Goal: Transaction & Acquisition: Book appointment/travel/reservation

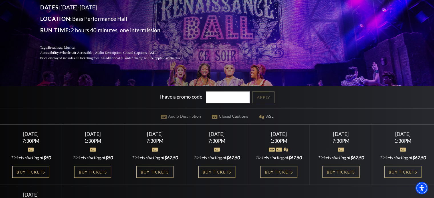
scroll to position [93, 0]
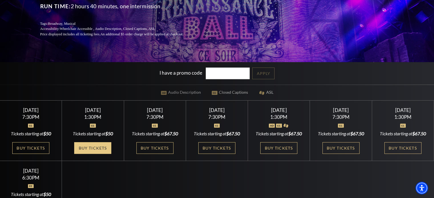
click at [99, 154] on link "Buy Tickets" at bounding box center [92, 148] width 37 height 12
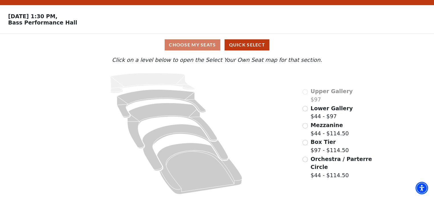
scroll to position [15, 0]
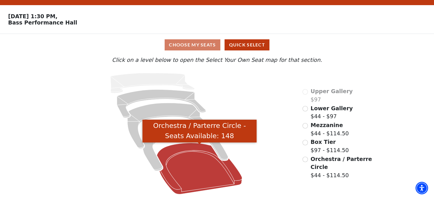
click at [197, 175] on icon "Orchestra / Parterre Circle - Seats Available: 148" at bounding box center [199, 168] width 85 height 51
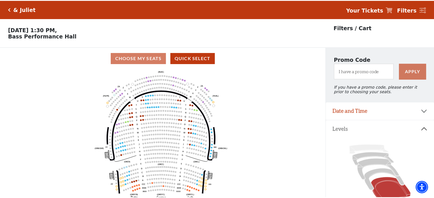
scroll to position [26, 0]
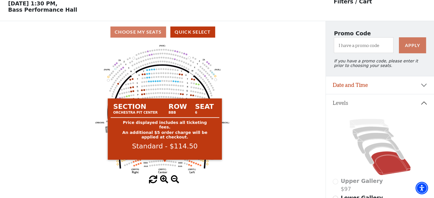
click at [165, 162] on circle at bounding box center [165, 161] width 2 height 2
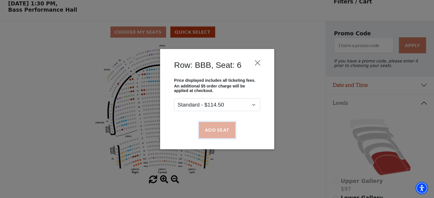
click at [220, 129] on button "Add Seat" at bounding box center [217, 130] width 37 height 16
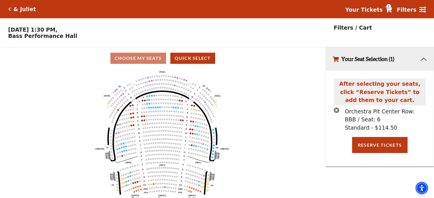
scroll to position [14, 0]
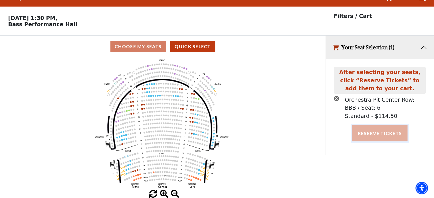
click at [380, 131] on button "Reserve Tickets" at bounding box center [379, 134] width 55 height 16
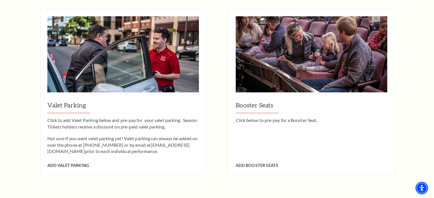
scroll to position [490, 0]
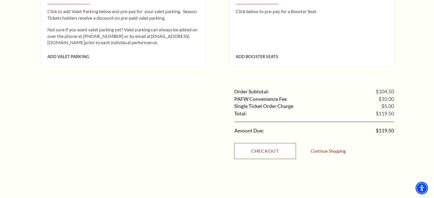
click at [267, 143] on link "Checkout" at bounding box center [265, 151] width 62 height 16
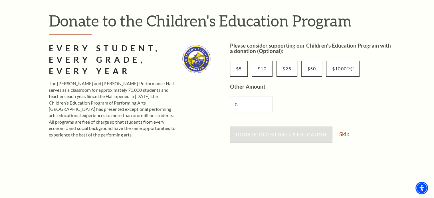
scroll to position [61, 0]
click at [343, 134] on link "Skip" at bounding box center [344, 133] width 10 height 5
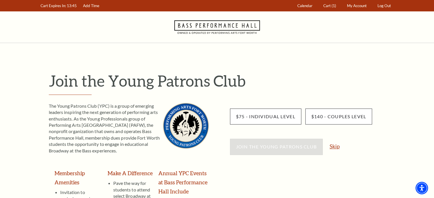
click at [332, 149] on link "Skip" at bounding box center [335, 146] width 10 height 5
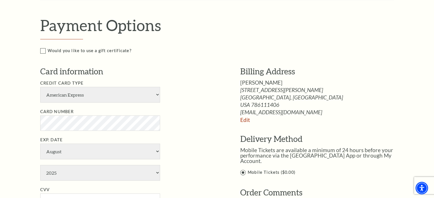
scroll to position [238, 0]
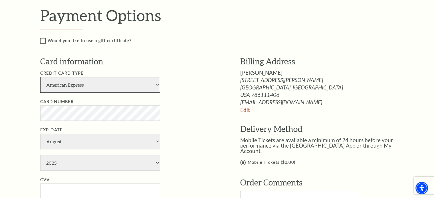
click at [107, 85] on select "American Express Visa Master Card Discover" at bounding box center [100, 85] width 120 height 16
select select "25"
click at [40, 77] on select "American Express Visa Master Card Discover" at bounding box center [100, 85] width 120 height 16
select select "5"
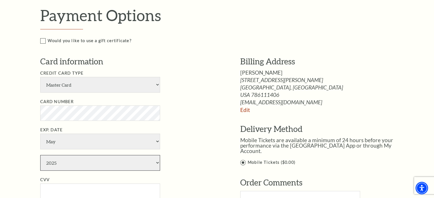
select select "2027"
type input "876"
type input "Kim Winkler"
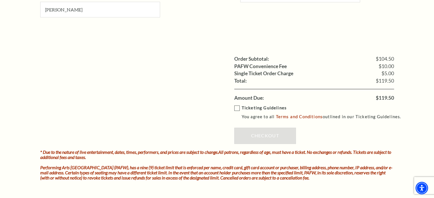
scroll to position [449, 0]
click at [238, 106] on label "Ticketing Guidelines You agree to all Terms and Conditions outlined in our Tick…" at bounding box center [320, 113] width 172 height 16
click at [0, 0] on input "Ticketing Guidelines You agree to all Terms and Conditions outlined in our Tick…" at bounding box center [0, 0] width 0 height 0
click at [261, 133] on link "Checkout" at bounding box center [265, 136] width 62 height 16
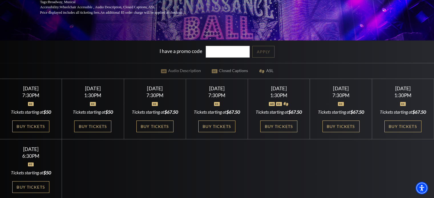
scroll to position [115, 0]
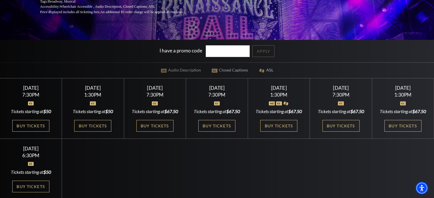
click at [218, 109] on div "Tickets starting at $67.50" at bounding box center [217, 111] width 48 height 6
click at [219, 131] on link "Buy Tickets" at bounding box center [216, 126] width 37 height 12
click at [279, 103] on div at bounding box center [279, 100] width 48 height 6
click at [338, 132] on link "Buy Tickets" at bounding box center [341, 126] width 37 height 12
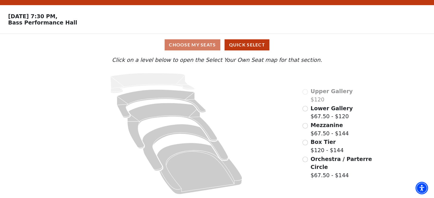
scroll to position [15, 0]
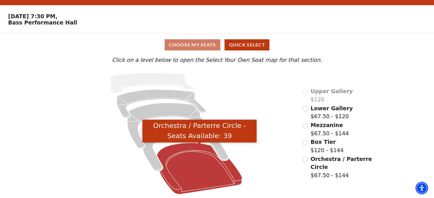
click at [191, 165] on icon "Orchestra / Parterre Circle - Seats Available: 39" at bounding box center [199, 168] width 85 height 51
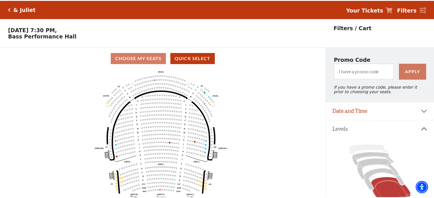
scroll to position [26, 0]
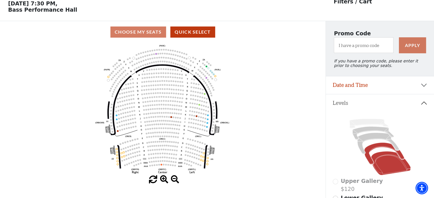
click at [376, 148] on icon at bounding box center [384, 154] width 40 height 22
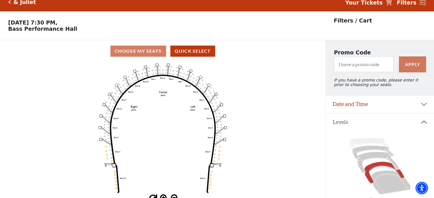
scroll to position [6, 0]
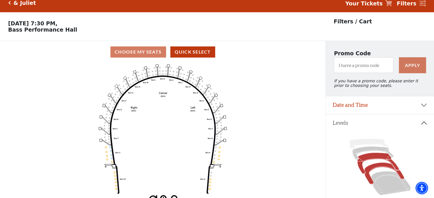
click at [374, 158] on icon at bounding box center [378, 163] width 42 height 21
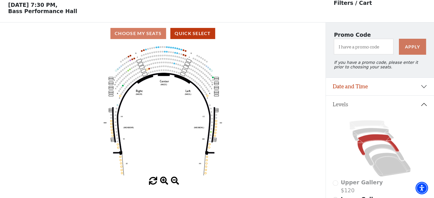
scroll to position [26, 0]
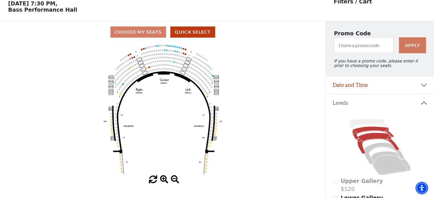
click at [362, 131] on icon at bounding box center [373, 133] width 41 height 13
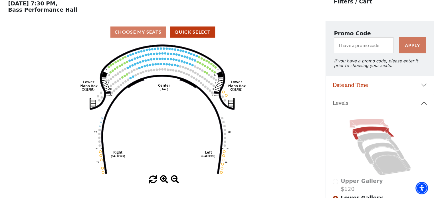
click at [366, 125] on icon at bounding box center [368, 123] width 39 height 9
click at [365, 131] on icon at bounding box center [373, 133] width 41 height 13
click at [370, 139] on icon at bounding box center [378, 143] width 42 height 21
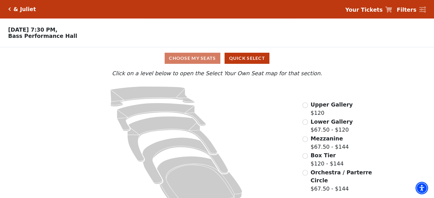
scroll to position [15, 0]
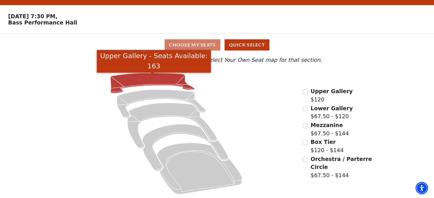
click at [158, 82] on icon "Upper Gallery - Seats Available: 163" at bounding box center [152, 83] width 84 height 20
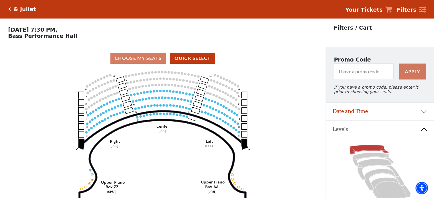
scroll to position [26, 0]
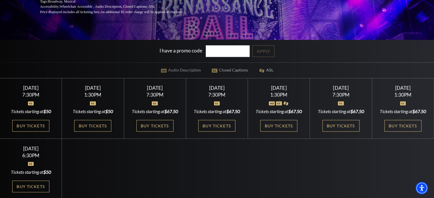
click at [37, 164] on div at bounding box center [31, 161] width 48 height 6
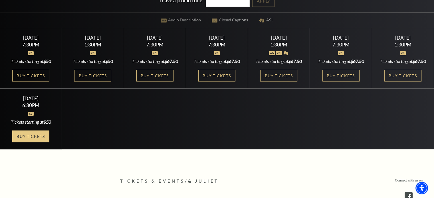
click at [26, 142] on link "Buy Tickets" at bounding box center [30, 137] width 37 height 12
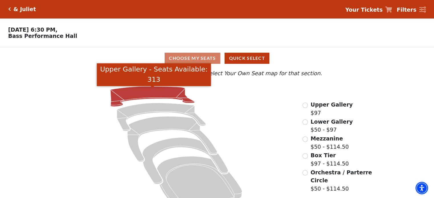
click at [125, 96] on icon "Upper Gallery - Seats Available: 313" at bounding box center [152, 96] width 84 height 20
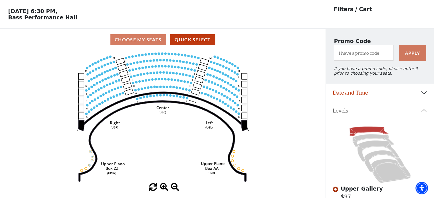
scroll to position [18, 0]
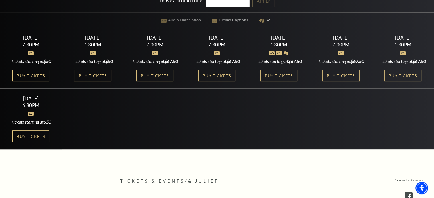
scroll to position [138, 0]
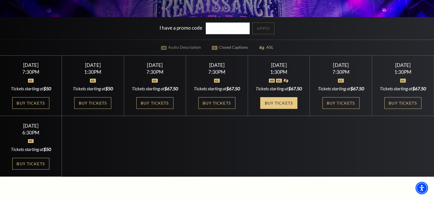
click at [286, 109] on link "Buy Tickets" at bounding box center [278, 103] width 37 height 12
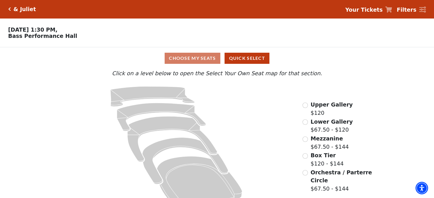
scroll to position [15, 0]
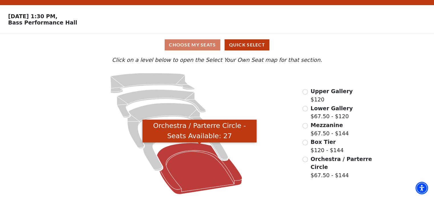
click at [198, 158] on icon "Orchestra / Parterre Circle - Seats Available: 27" at bounding box center [199, 168] width 85 height 51
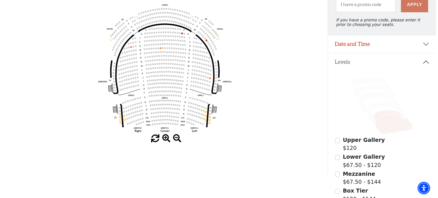
scroll to position [0, 0]
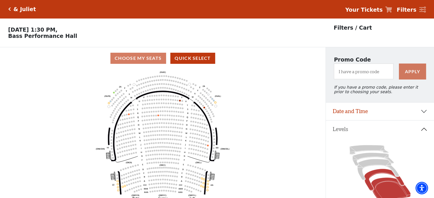
click at [374, 175] on icon at bounding box center [384, 180] width 40 height 22
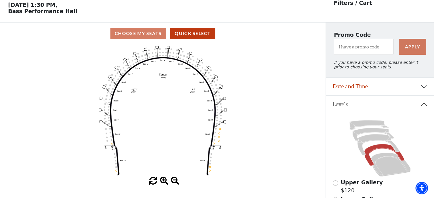
scroll to position [26, 0]
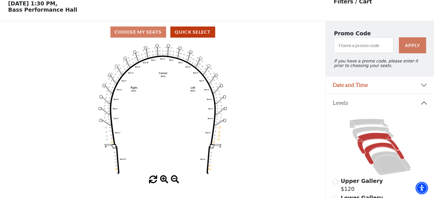
click at [373, 136] on icon at bounding box center [378, 143] width 42 height 21
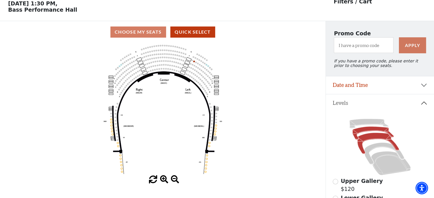
click at [368, 130] on icon at bounding box center [373, 133] width 41 height 13
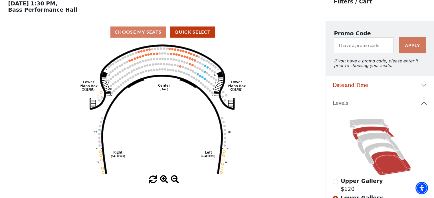
click at [393, 166] on icon at bounding box center [391, 164] width 40 height 24
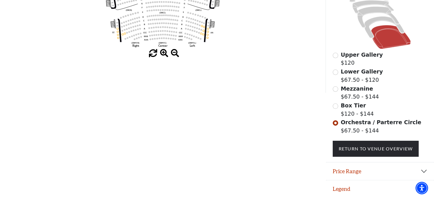
scroll to position [0, 0]
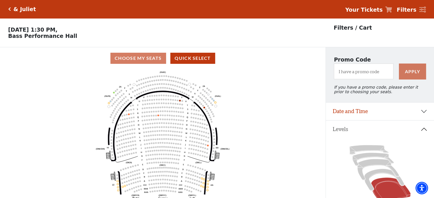
click at [274, 119] on icon "Left (ORPITL) Right (ORPITR) Center (ORPITC) ZZ AA YY BB ZA ZA (ORCL) (ORCR) (O…" at bounding box center [162, 135] width 293 height 133
